Goal: Information Seeking & Learning: Learn about a topic

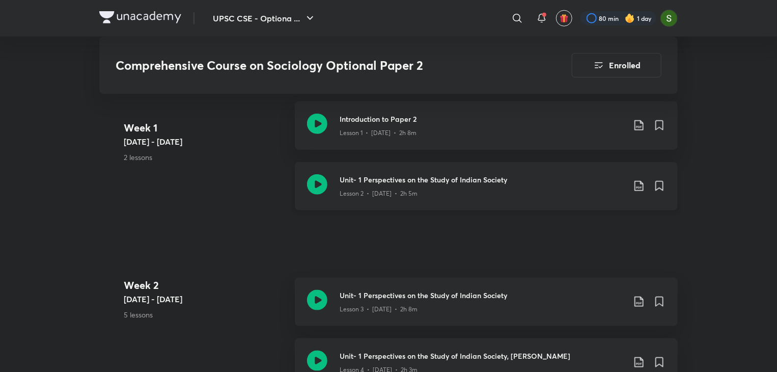
scroll to position [533, 0]
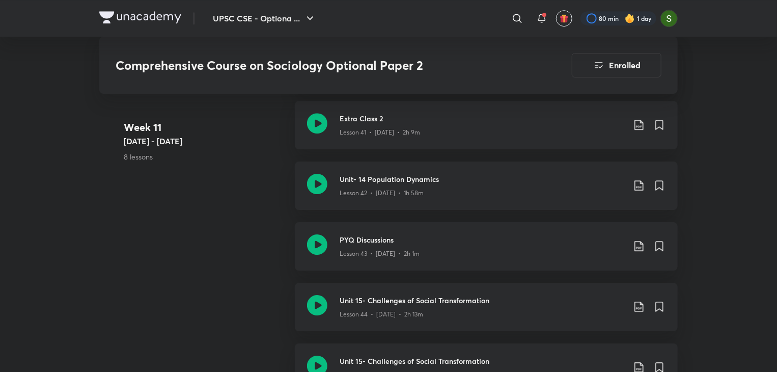
scroll to position [3500, 0]
click at [318, 125] on icon at bounding box center [317, 122] width 20 height 20
click at [318, 185] on icon at bounding box center [317, 183] width 20 height 20
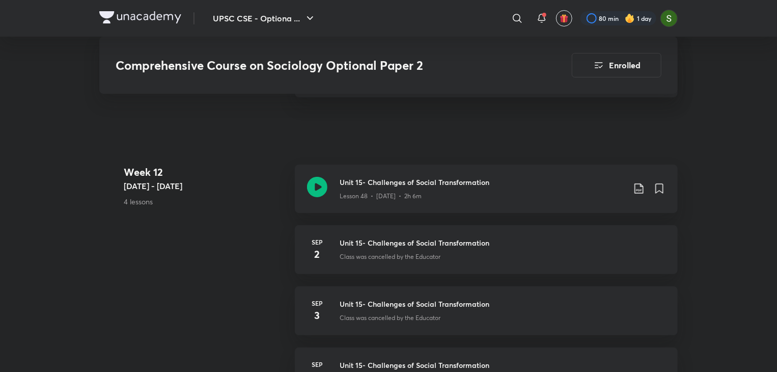
scroll to position [3915, 0]
